Goal: Transaction & Acquisition: Purchase product/service

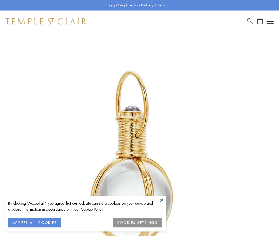
scroll to position [139, 0]
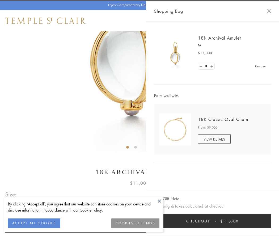
click at [212, 221] on button "Checkout $11,000" at bounding box center [212, 221] width 117 height 14
